Goal: Task Accomplishment & Management: Complete application form

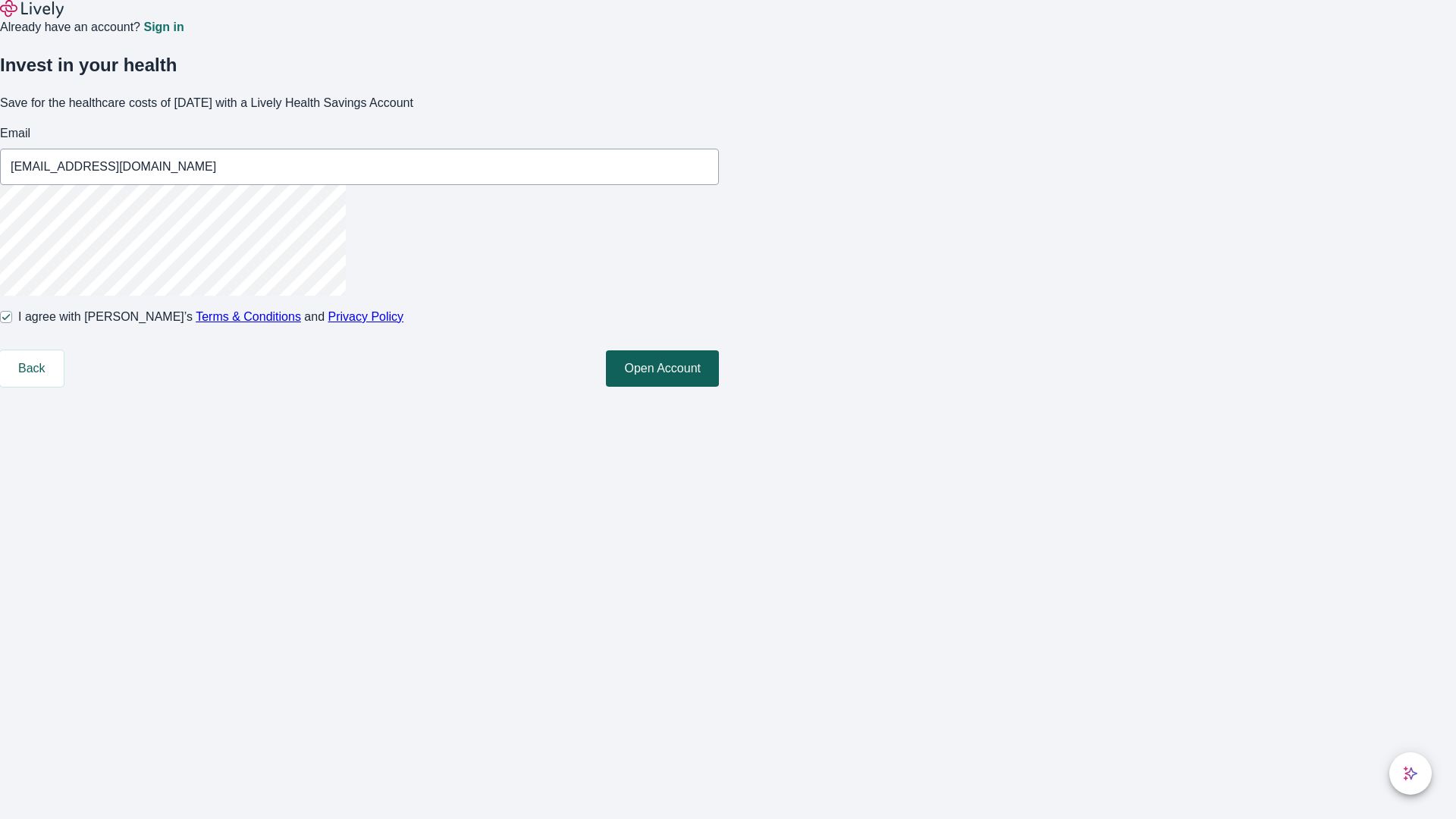
click at [719, 387] on button "Open Account" at bounding box center [662, 368] width 113 height 36
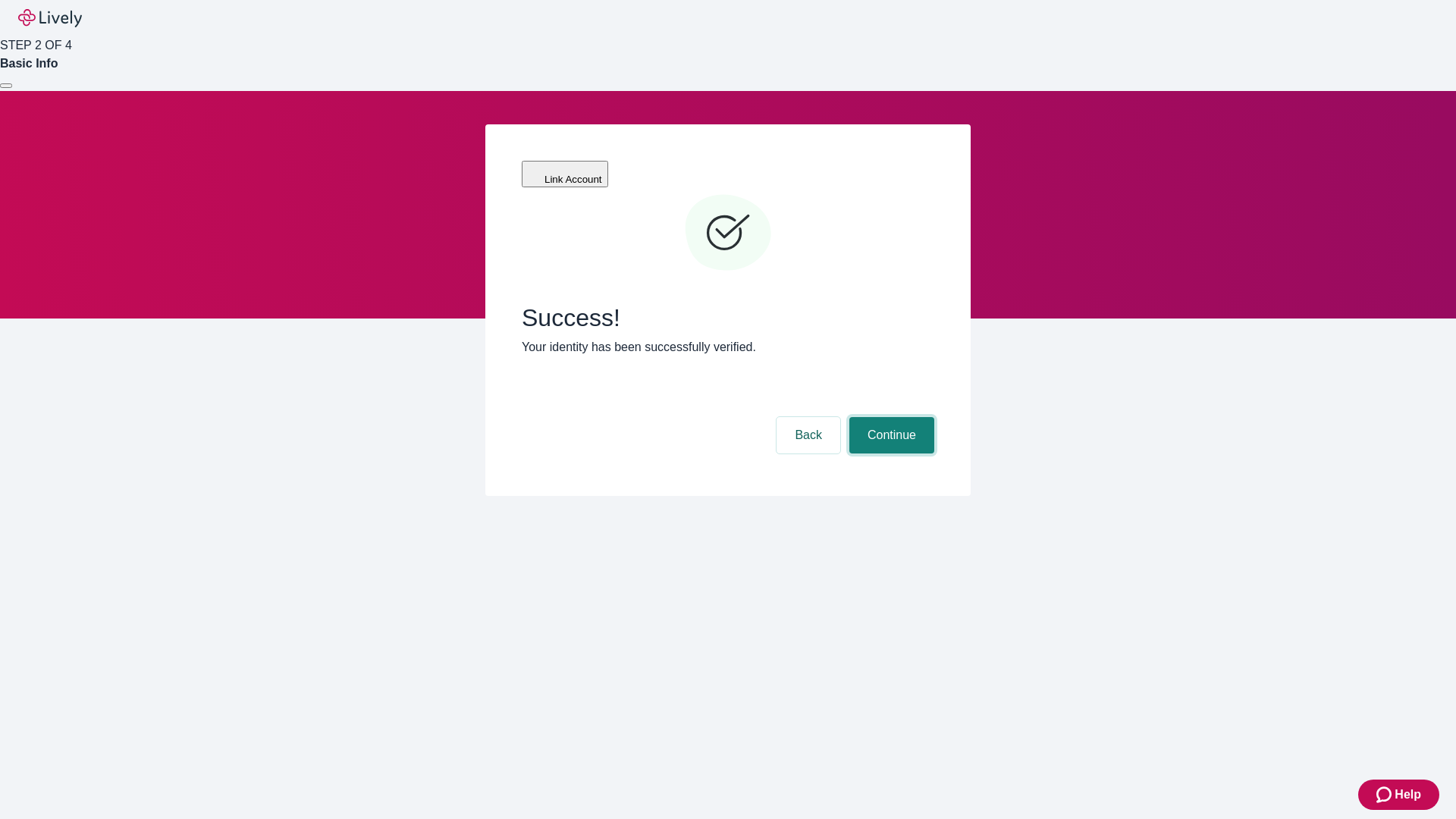
click at [889, 417] on button "Continue" at bounding box center [891, 435] width 85 height 36
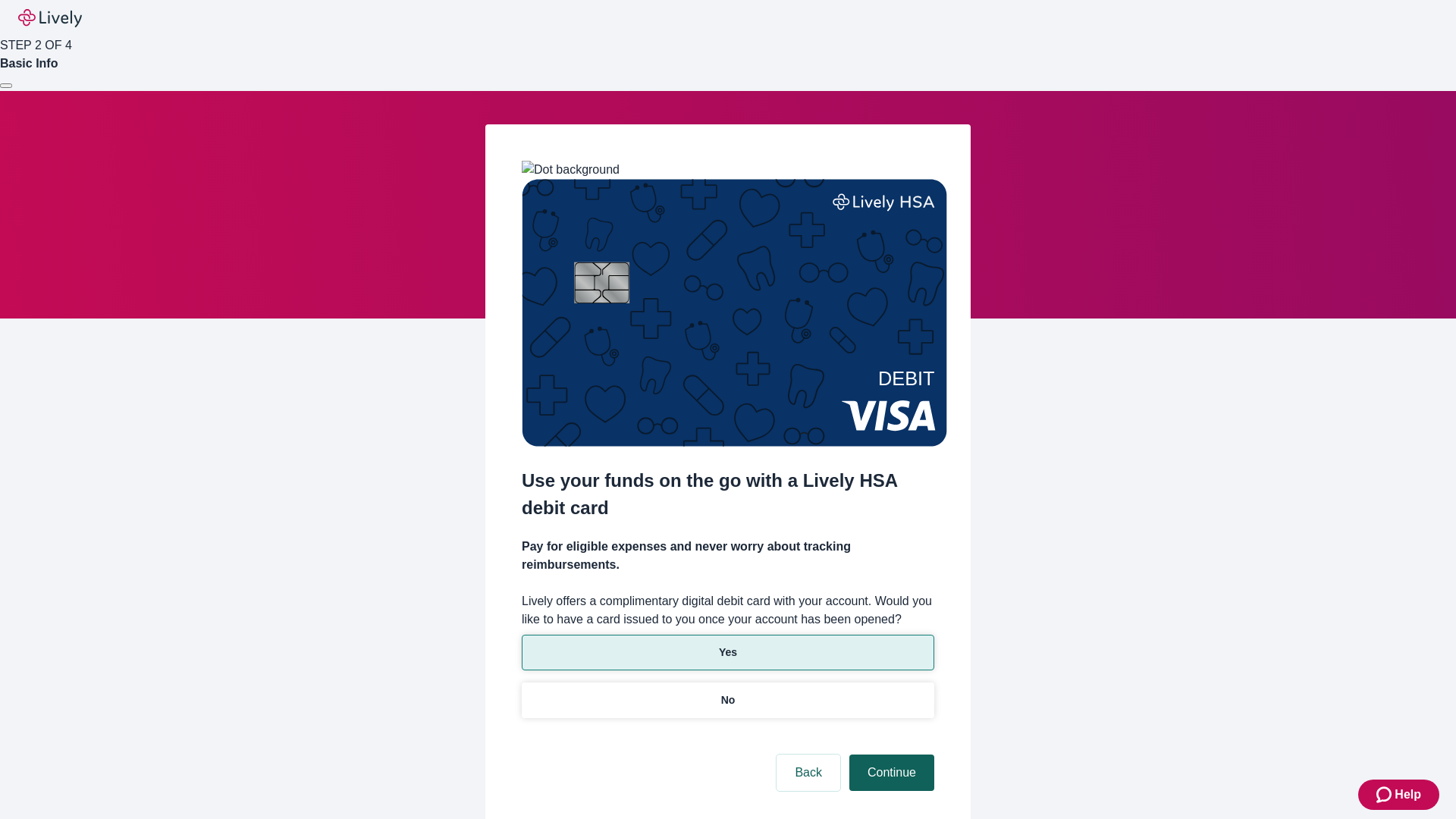
click at [727, 692] on p "No" at bounding box center [728, 700] width 15 height 16
click at [889, 754] on button "Continue" at bounding box center [891, 772] width 85 height 36
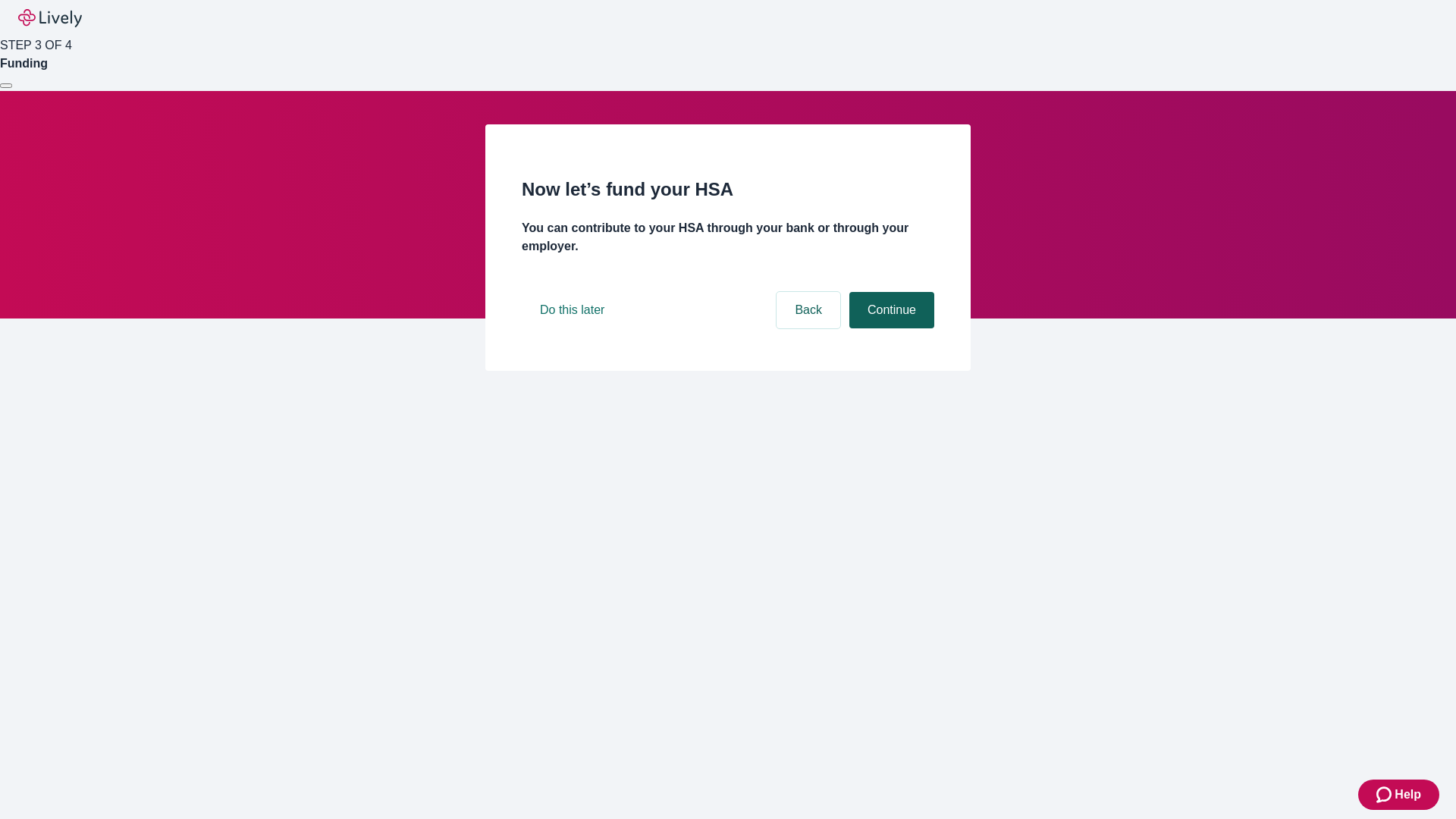
click at [889, 329] on button "Continue" at bounding box center [891, 310] width 85 height 36
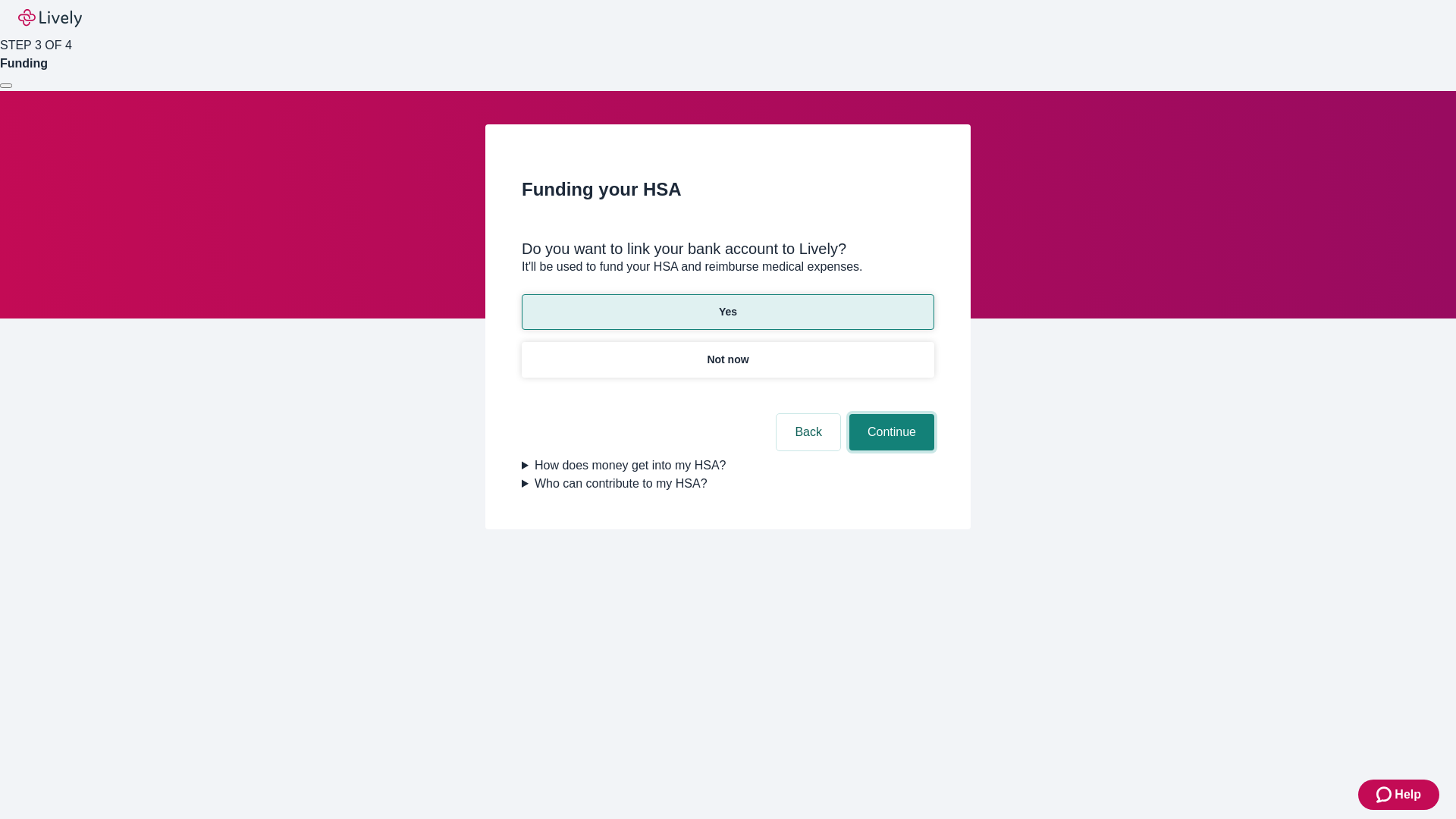
click at [889, 414] on button "Continue" at bounding box center [891, 431] width 85 height 36
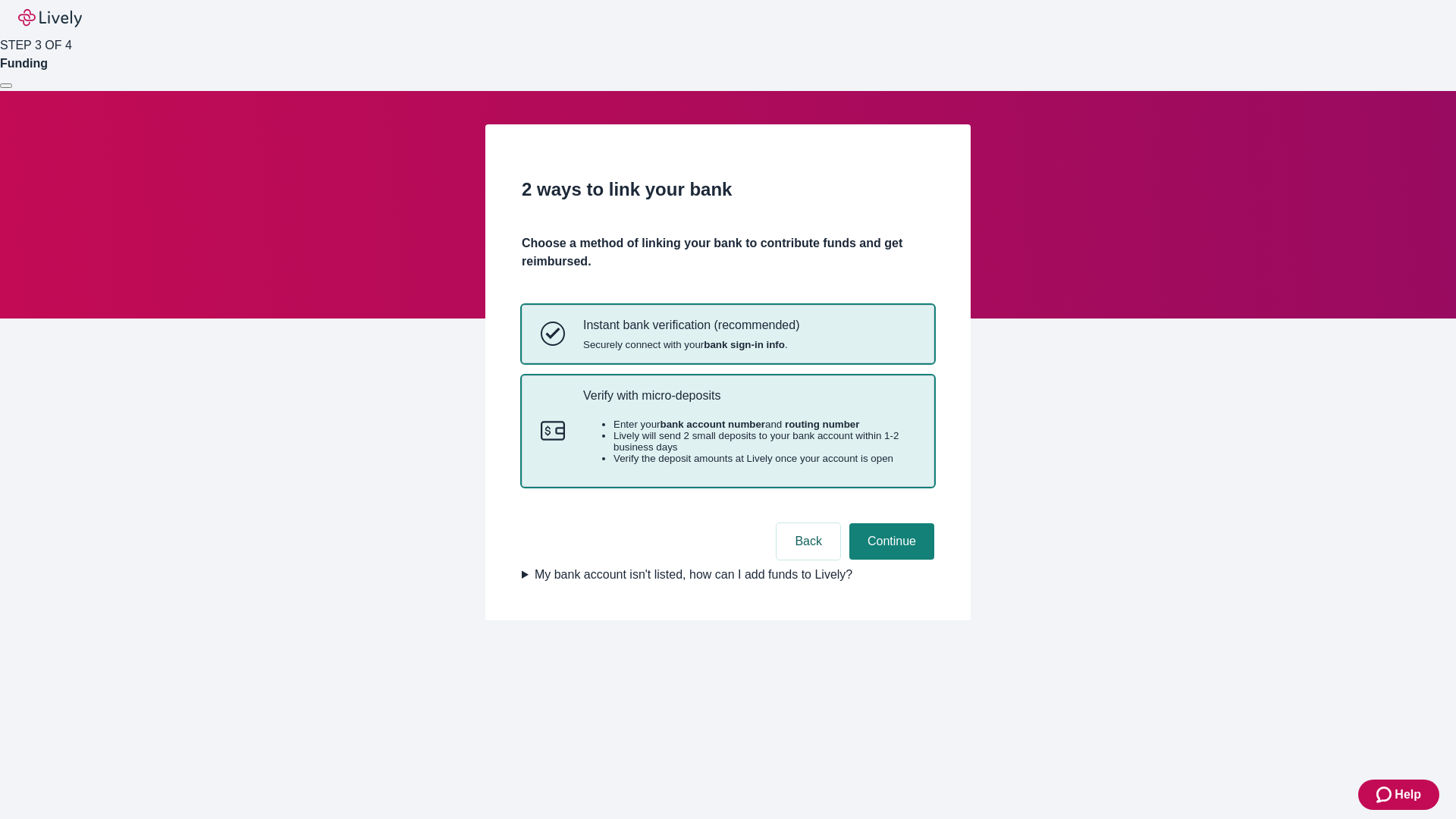
click at [749, 402] on p "Verify with micro-deposits" at bounding box center [749, 396] width 332 height 15
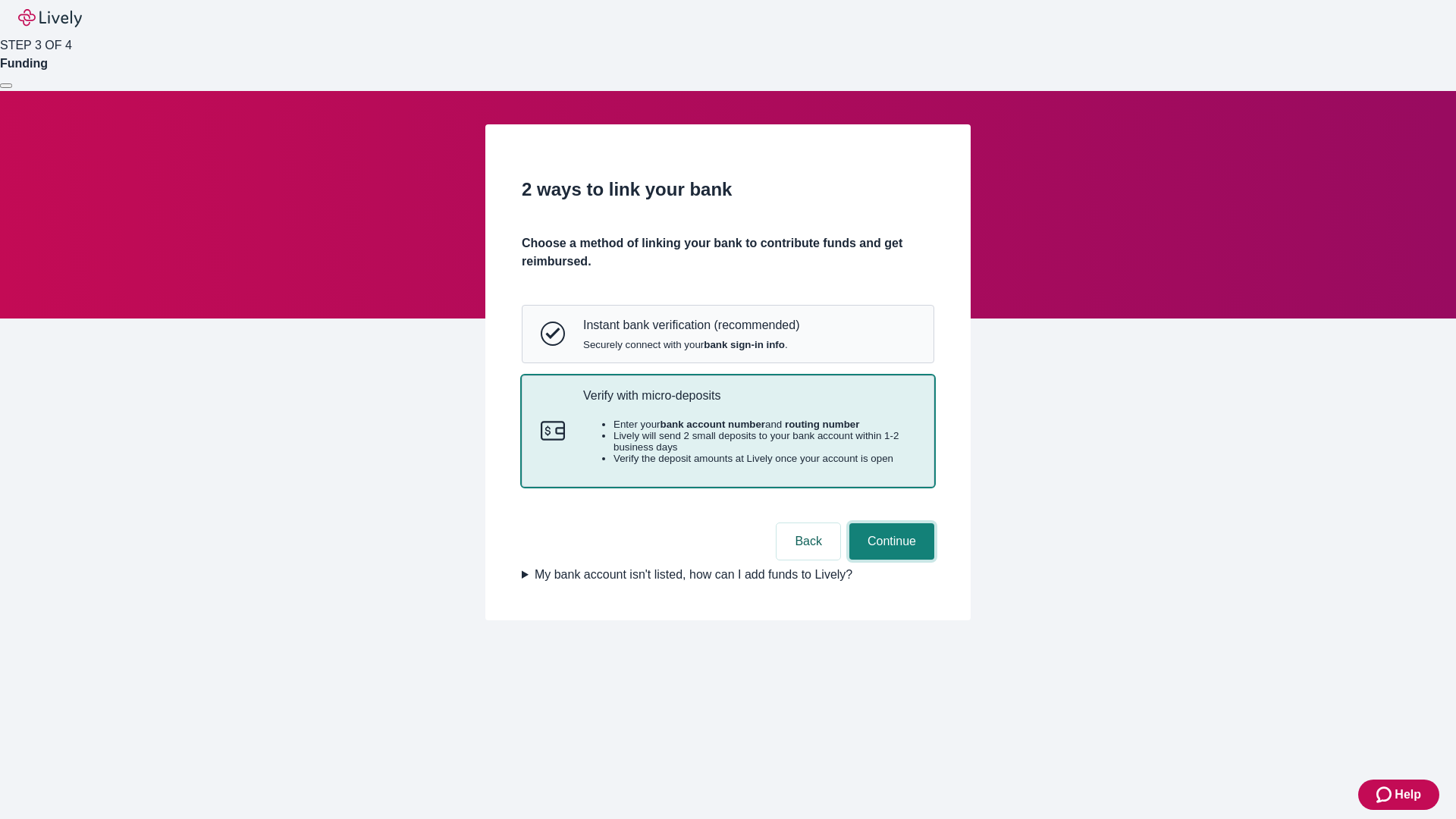
click at [889, 559] on button "Continue" at bounding box center [891, 541] width 85 height 36
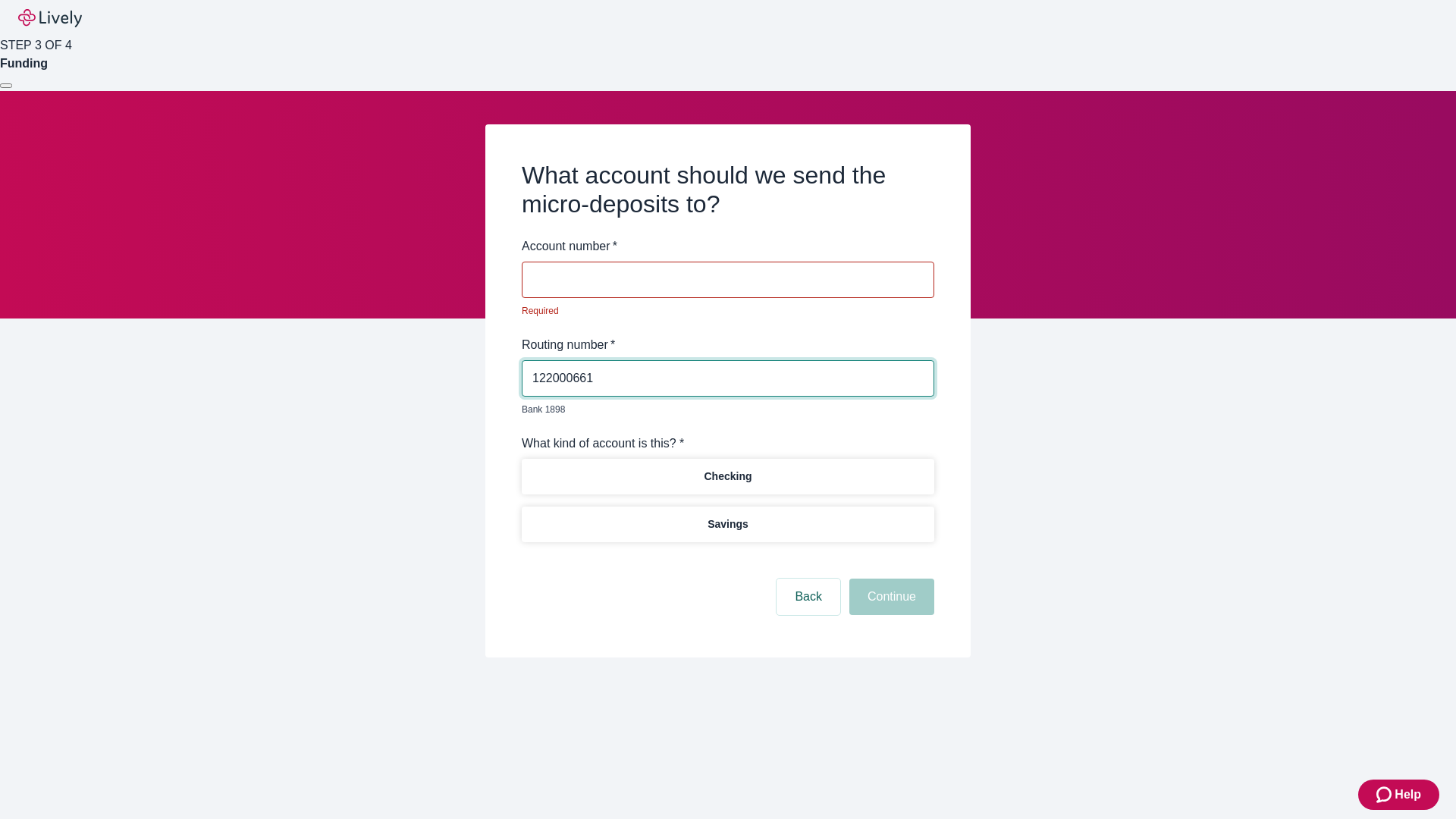
type input "122000661"
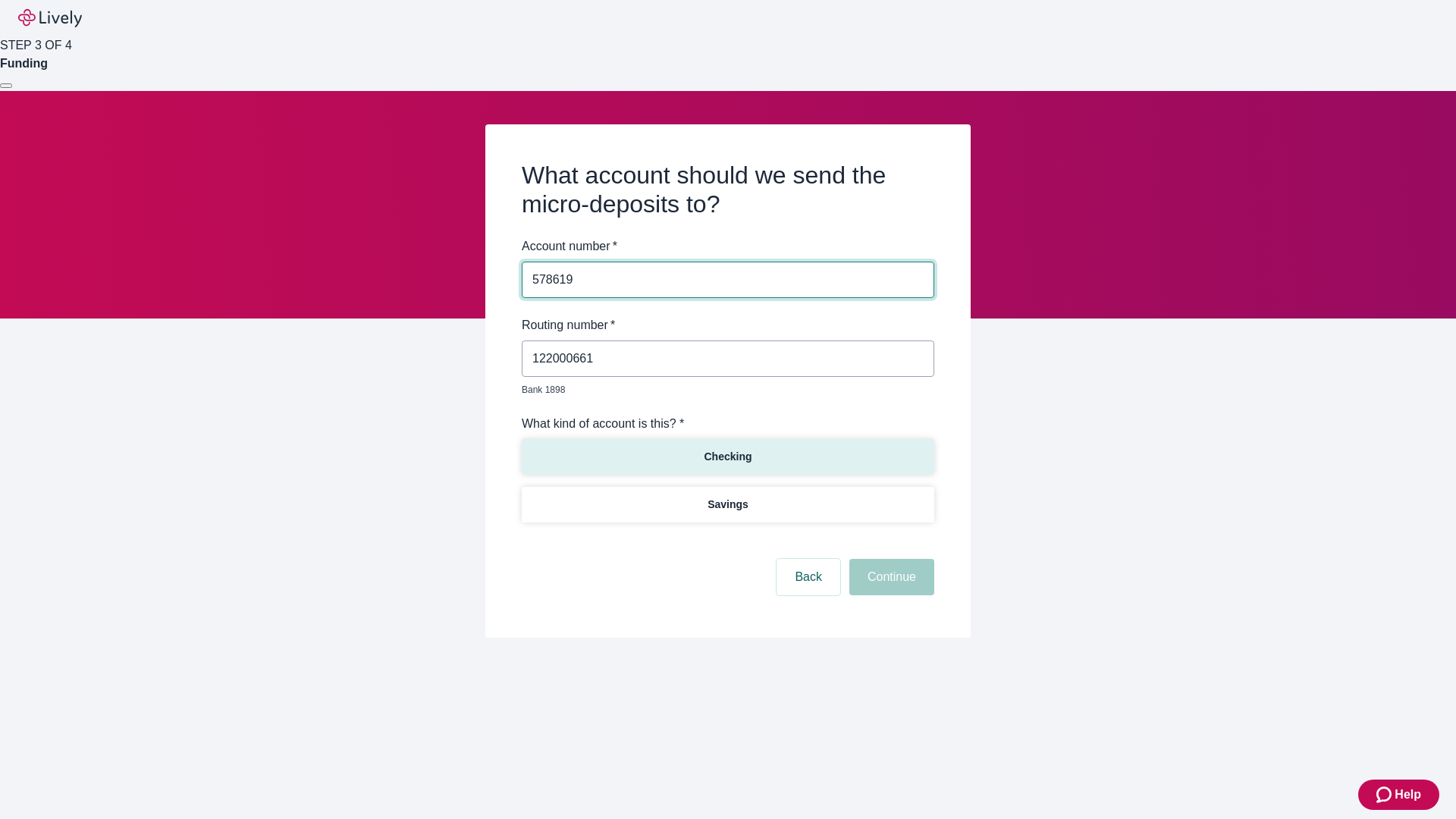
type input "578619"
click at [727, 449] on p "Checking" at bounding box center [727, 457] width 48 height 16
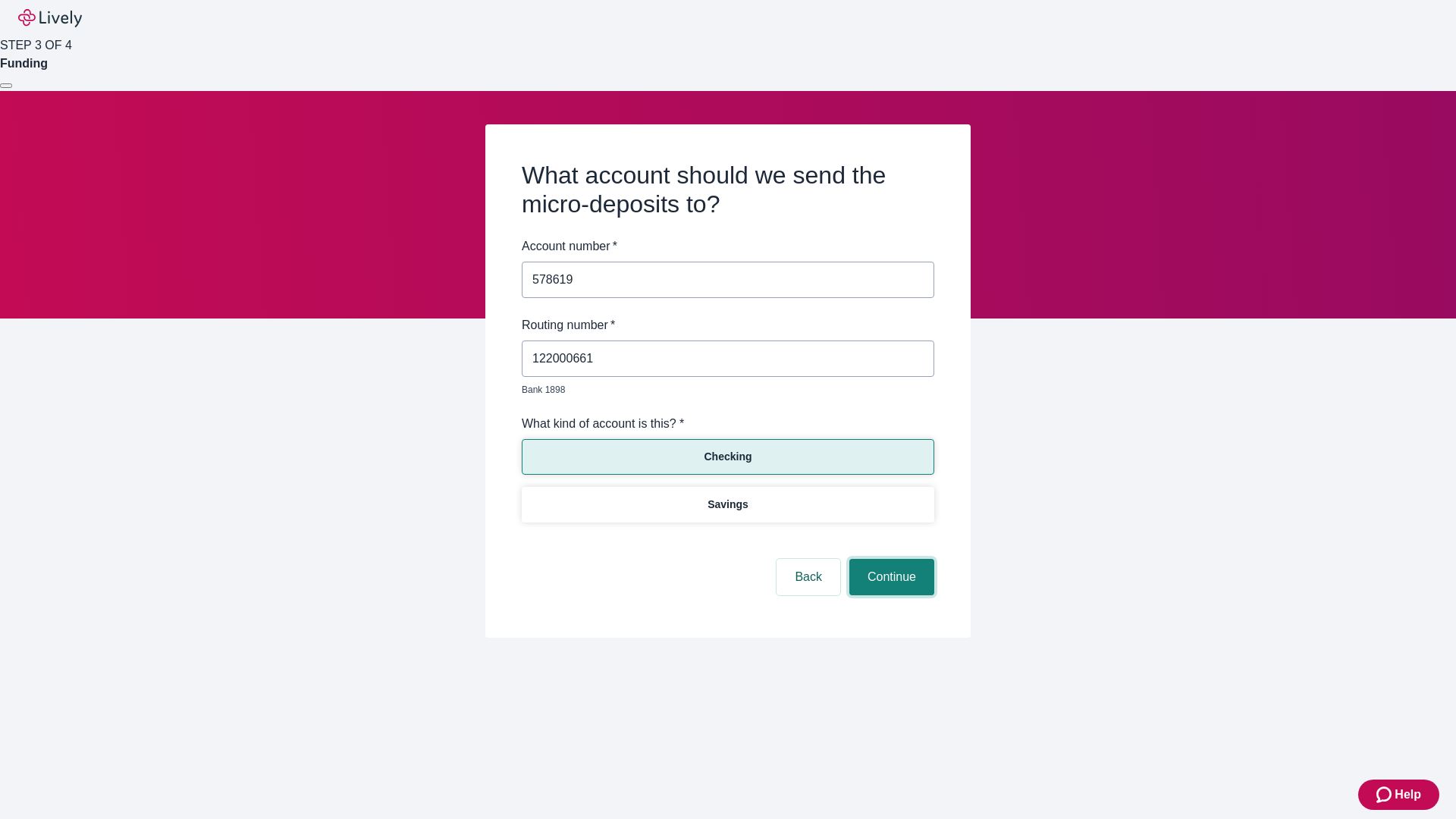
click at [889, 559] on button "Continue" at bounding box center [891, 576] width 85 height 36
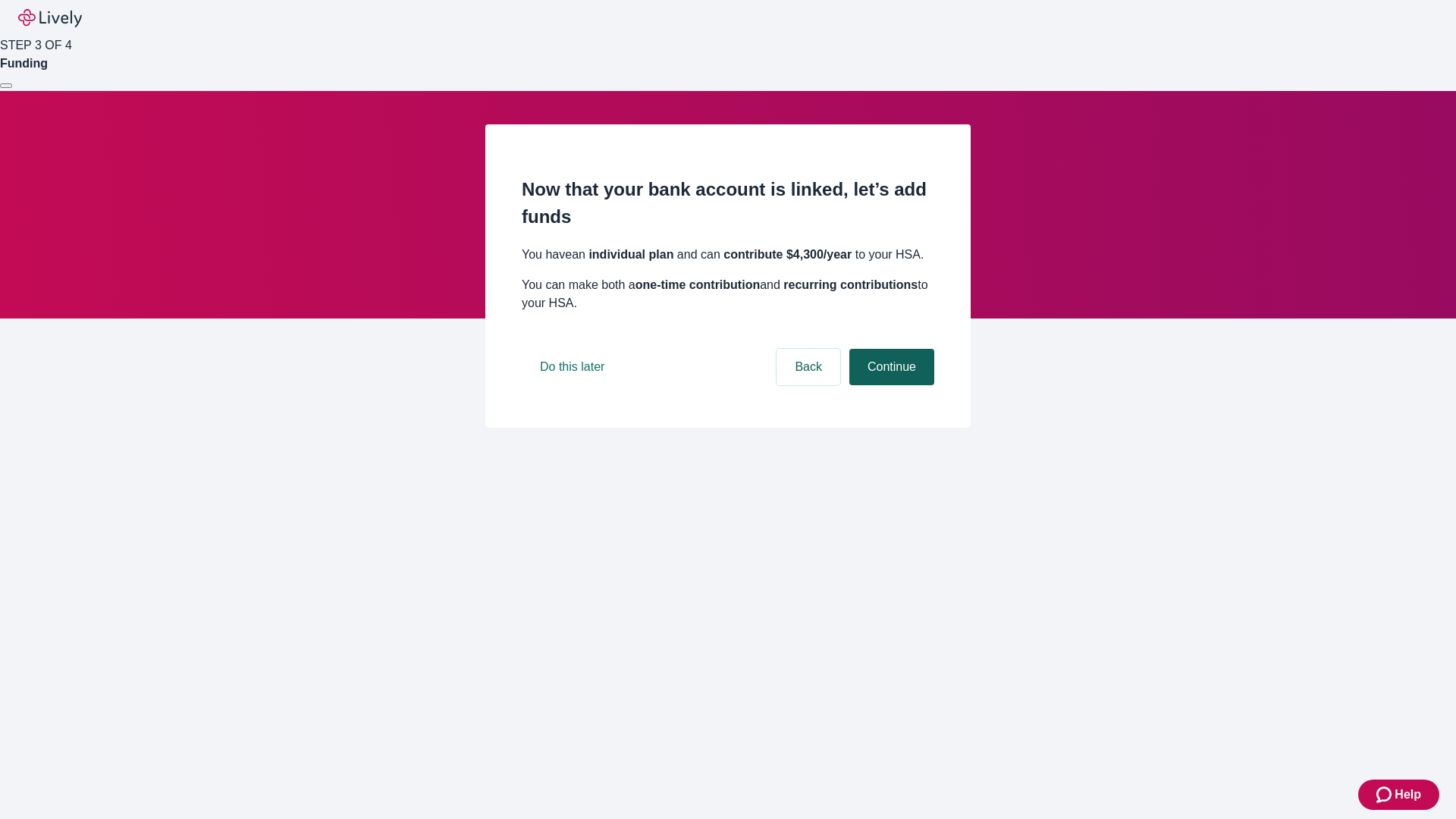
click at [889, 385] on button "Continue" at bounding box center [891, 367] width 85 height 36
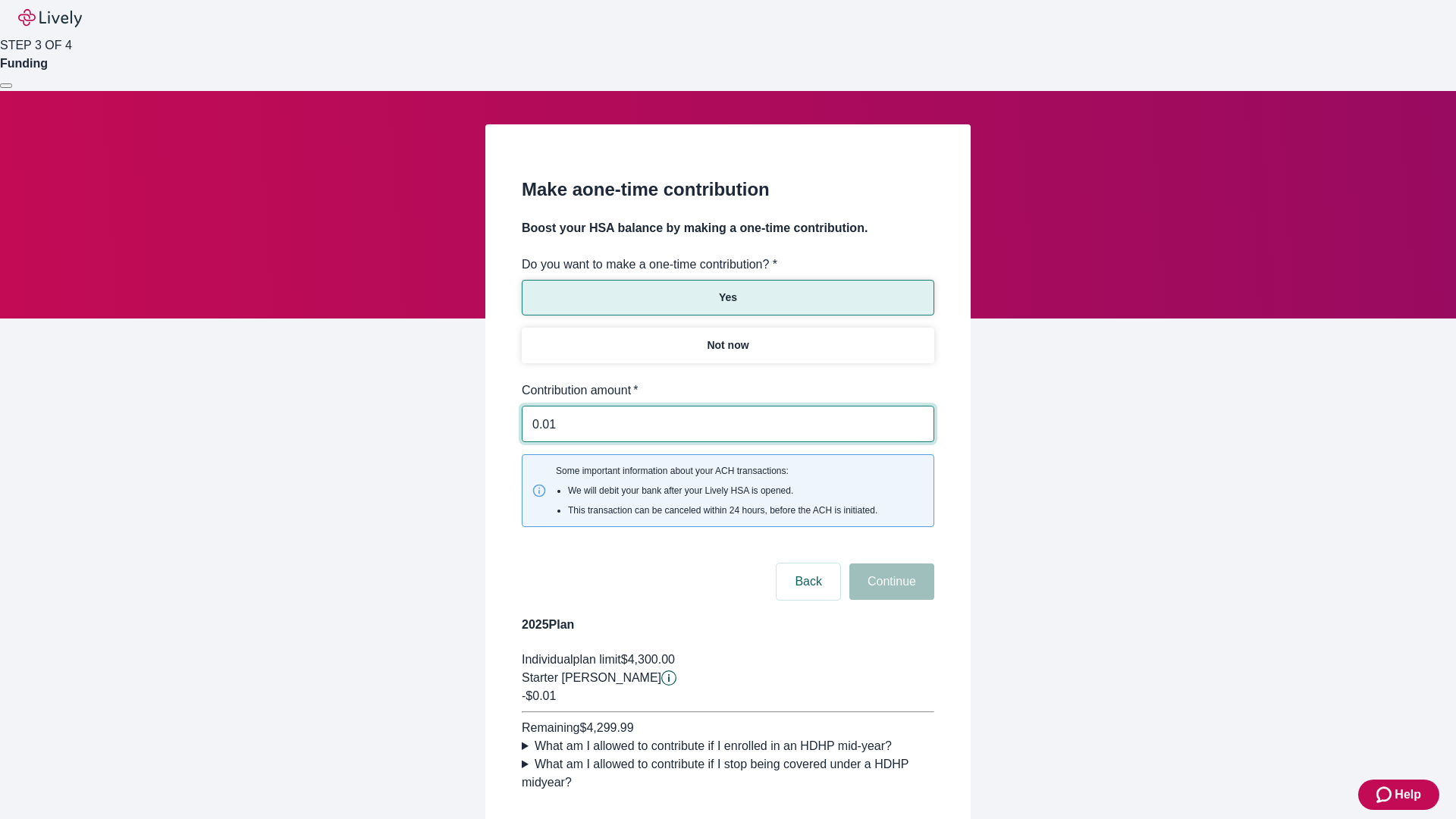
type input "0.01"
click at [889, 563] on button "Continue" at bounding box center [891, 581] width 85 height 36
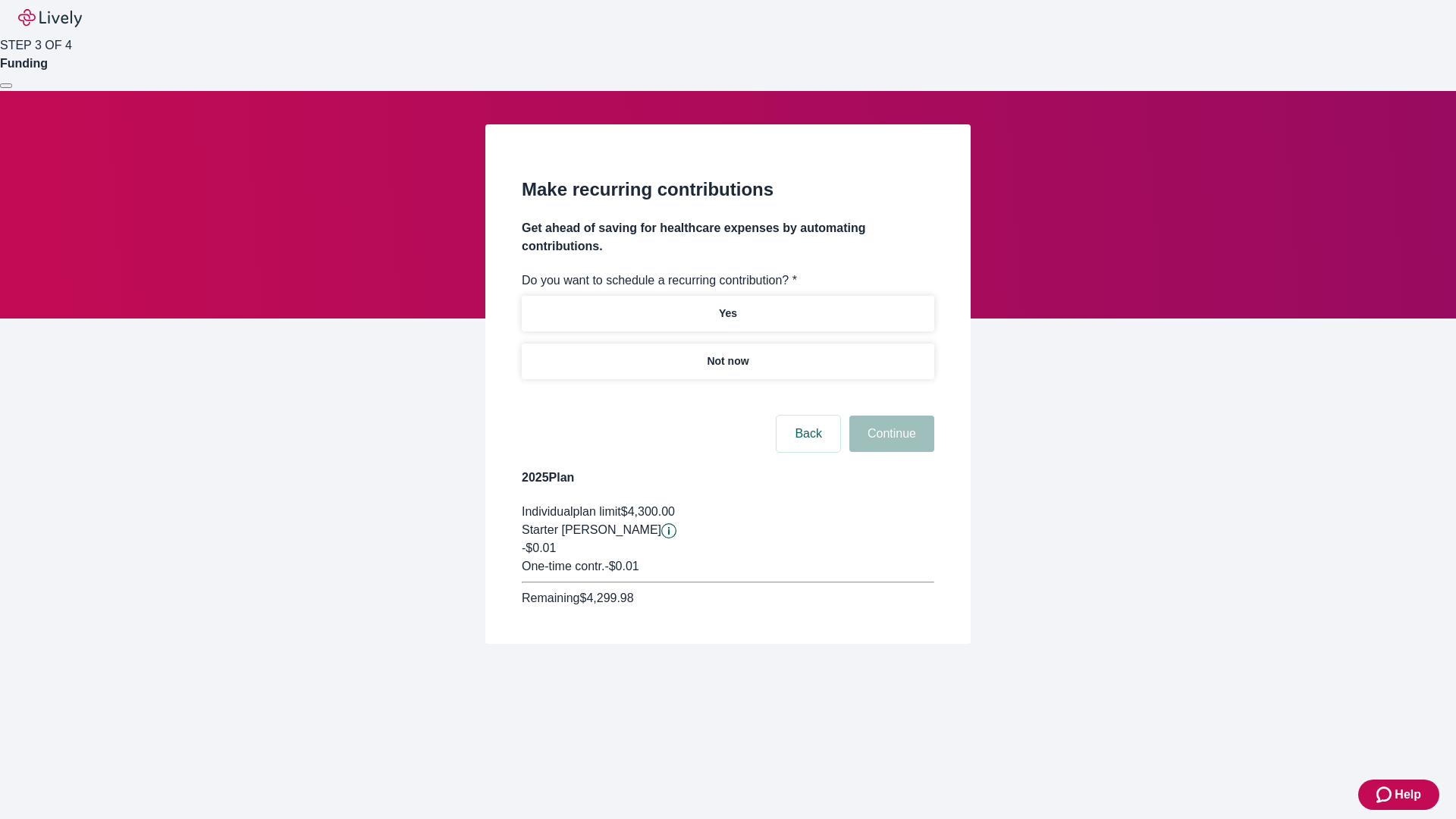
click at [727, 354] on p "Not now" at bounding box center [728, 362] width 42 height 16
click at [889, 415] on button "Continue" at bounding box center [891, 433] width 85 height 36
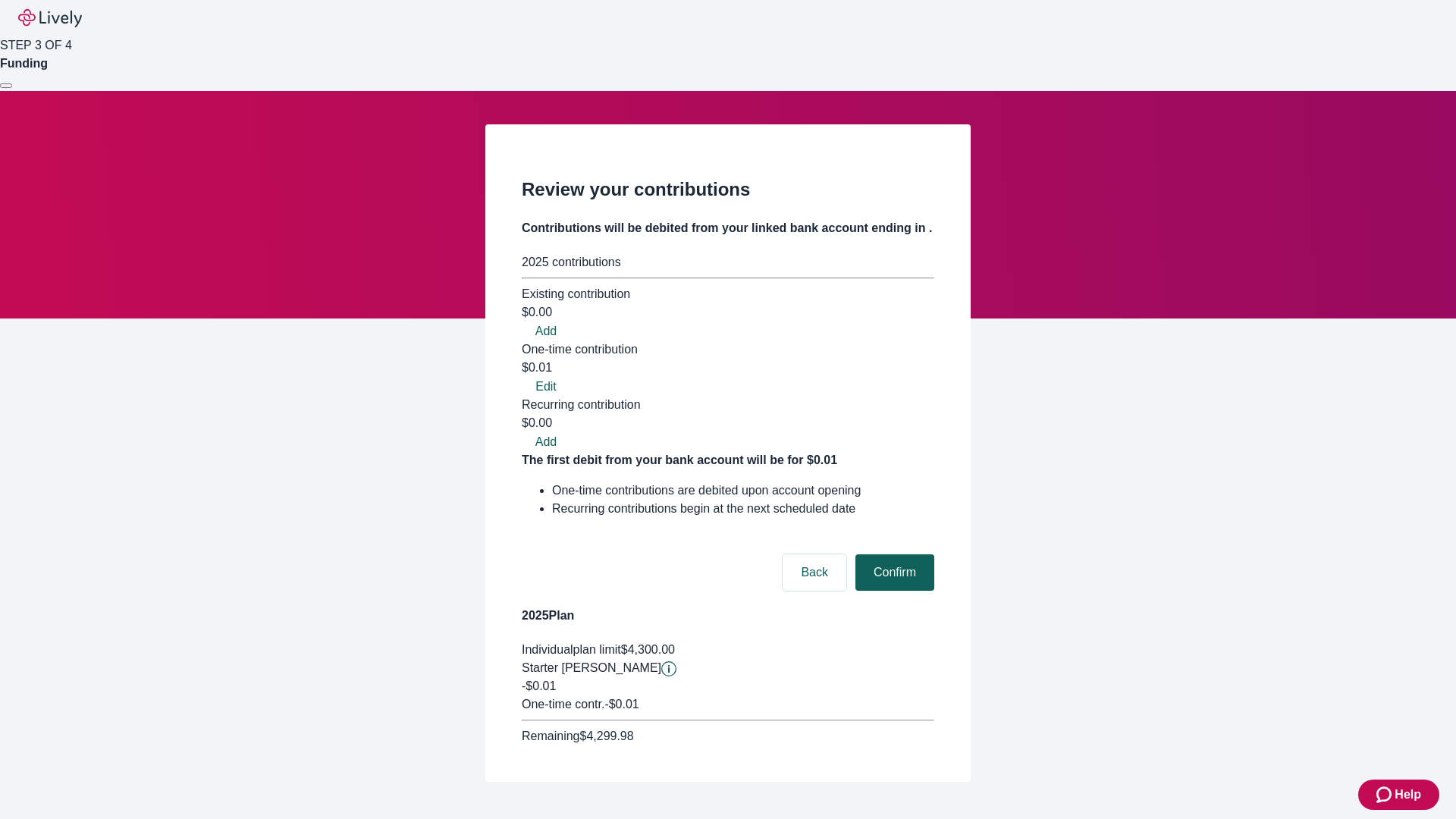
click at [893, 554] on button "Confirm" at bounding box center [894, 572] width 79 height 36
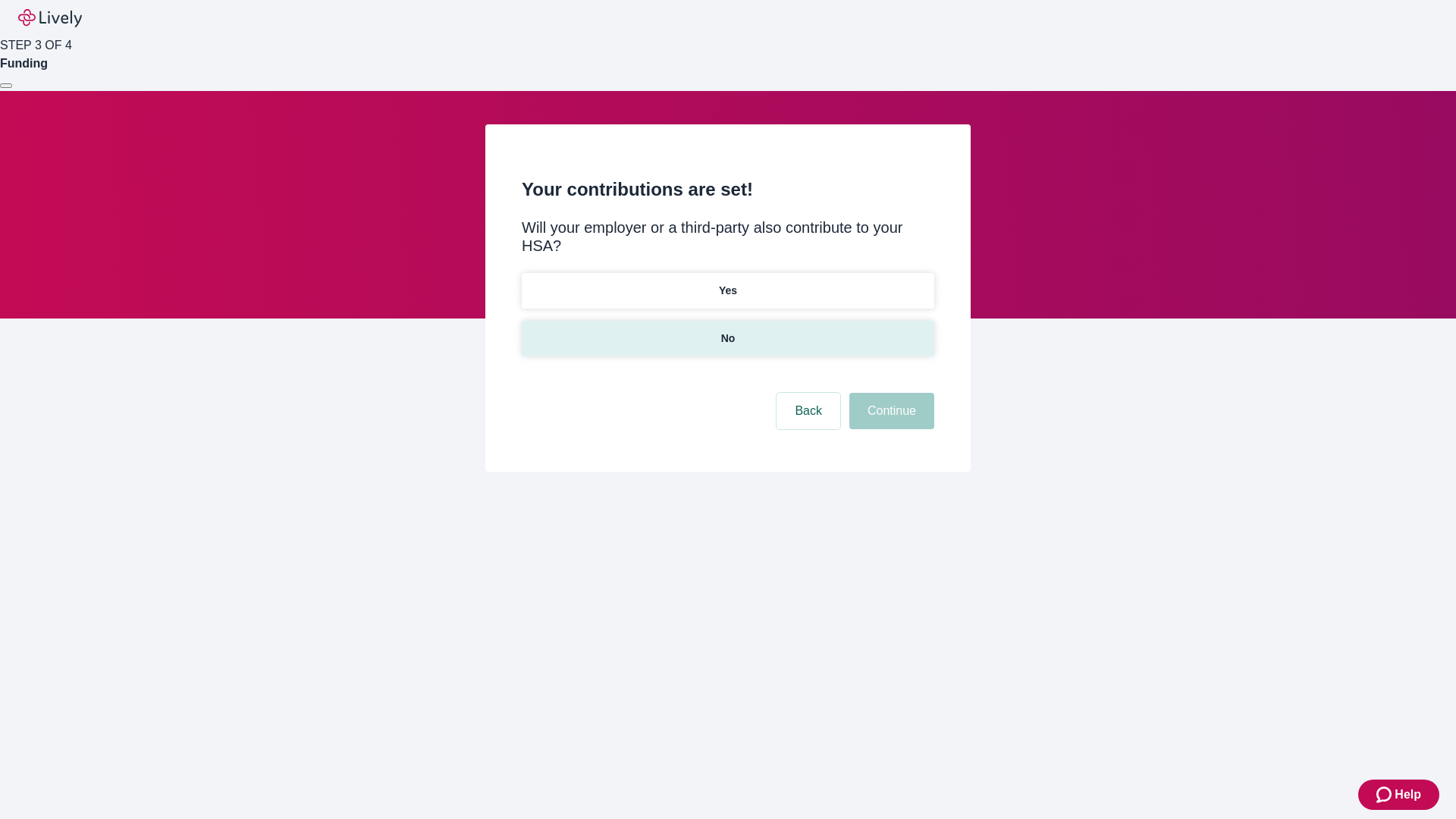
click at [727, 330] on p "No" at bounding box center [728, 338] width 15 height 16
click at [889, 393] on button "Continue" at bounding box center [891, 410] width 85 height 36
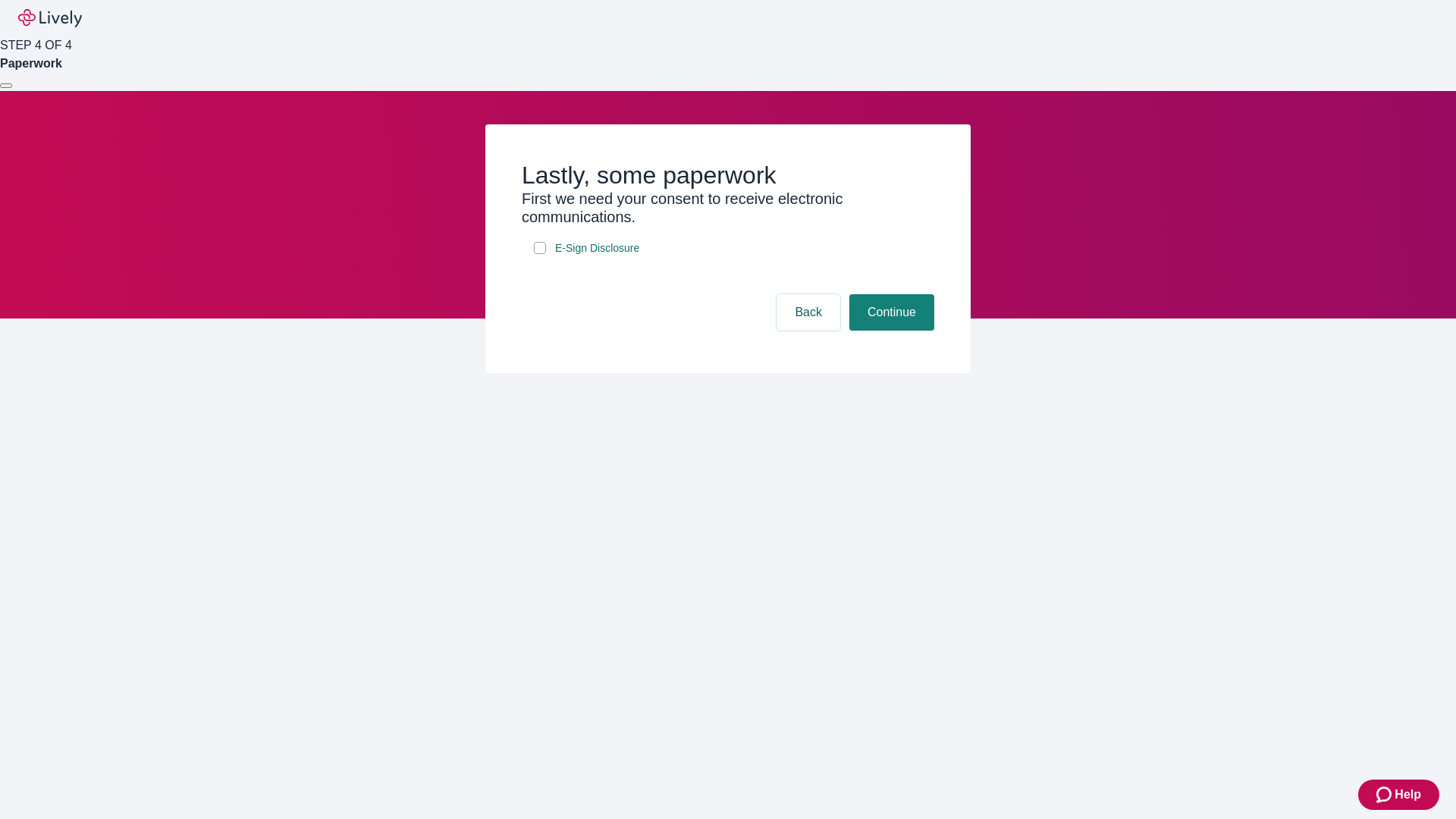
click at [540, 254] on input "E-Sign Disclosure" at bounding box center [539, 248] width 12 height 12
checkbox input "true"
click at [889, 330] on button "Continue" at bounding box center [891, 312] width 85 height 36
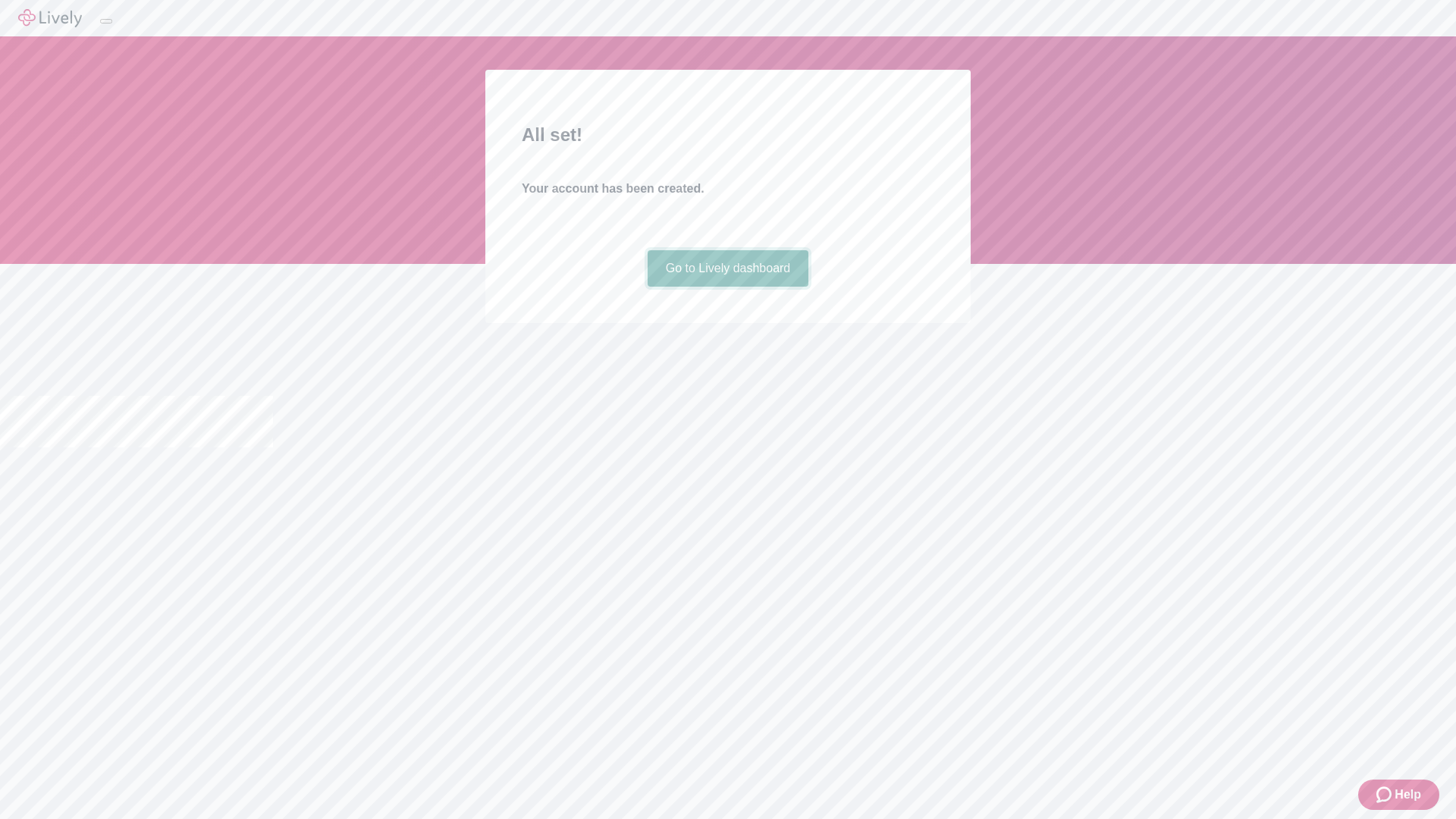
click at [727, 286] on link "Go to Lively dashboard" at bounding box center [728, 268] width 162 height 36
